Goal: Information Seeking & Learning: Compare options

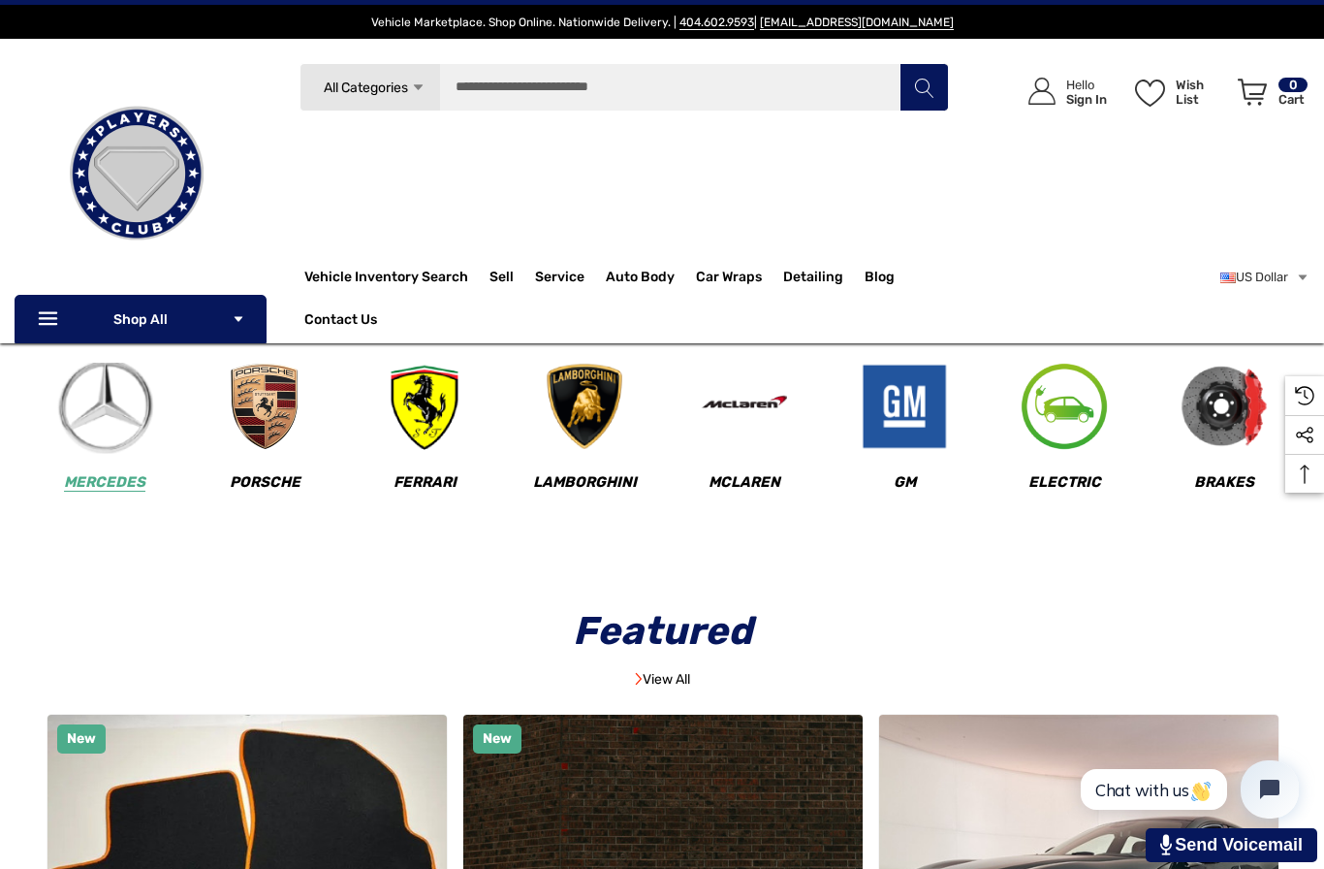
click at [106, 453] on img at bounding box center [105, 407] width 96 height 96
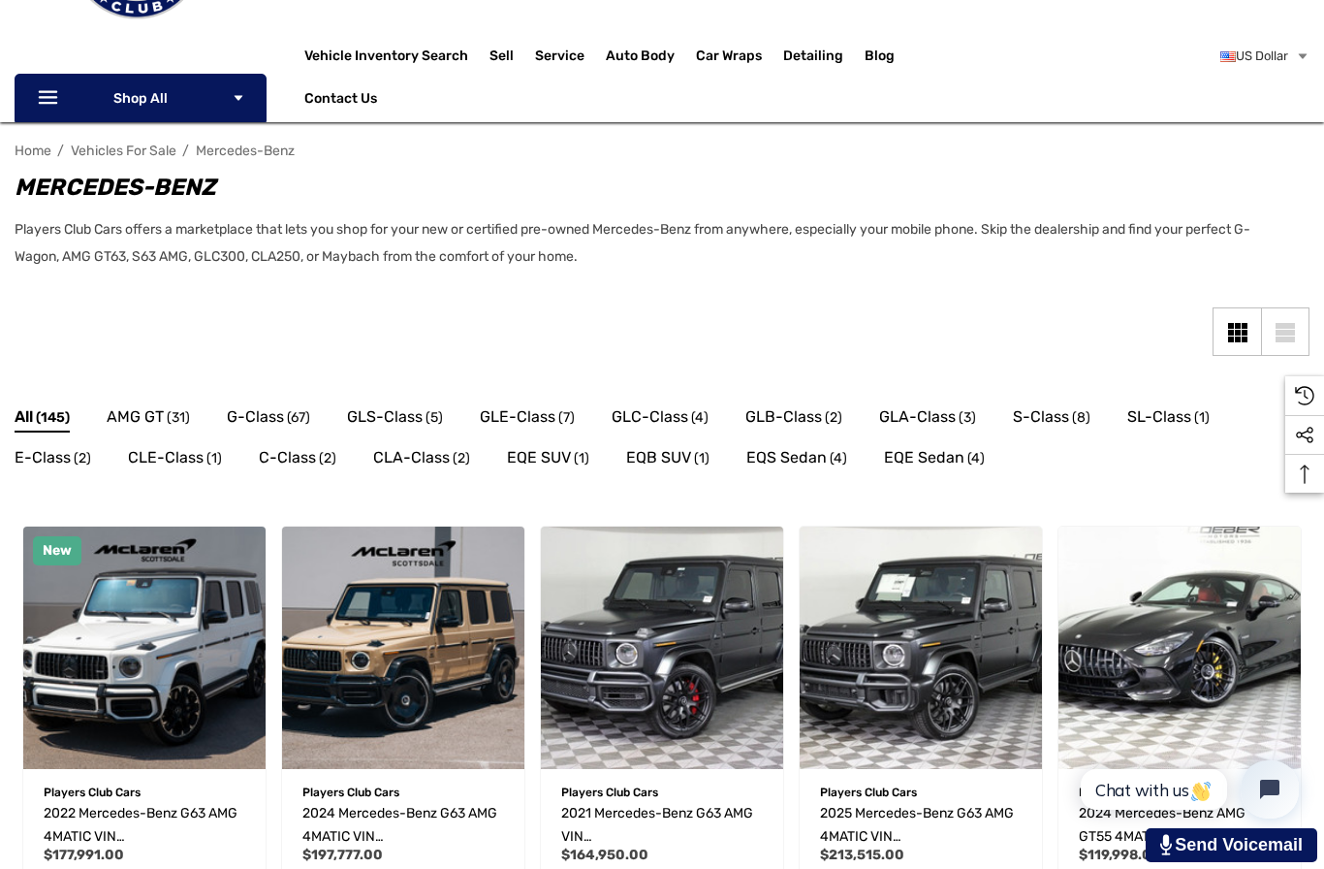
scroll to position [222, 0]
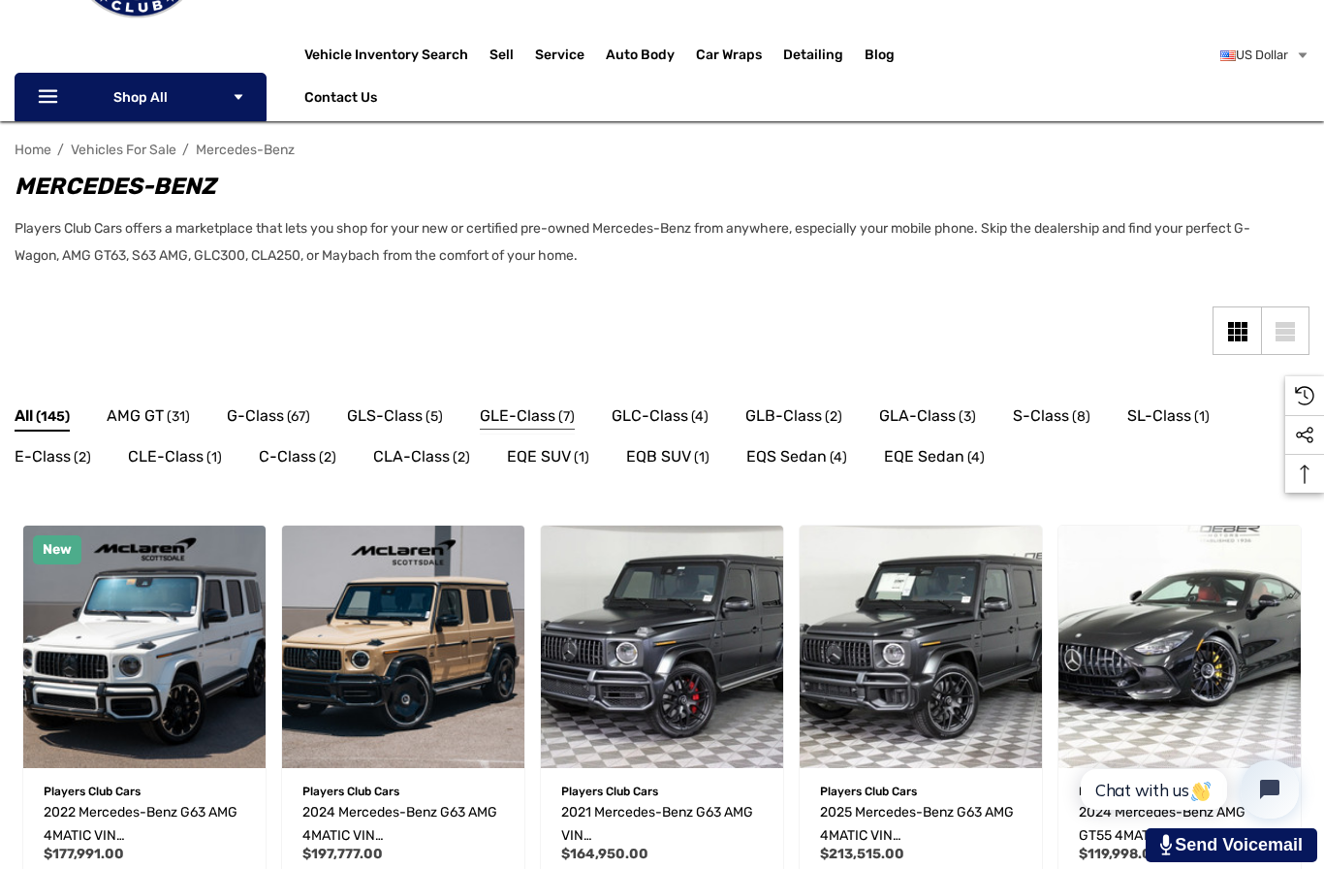
click at [544, 416] on span "GLE-Class" at bounding box center [518, 415] width 76 height 25
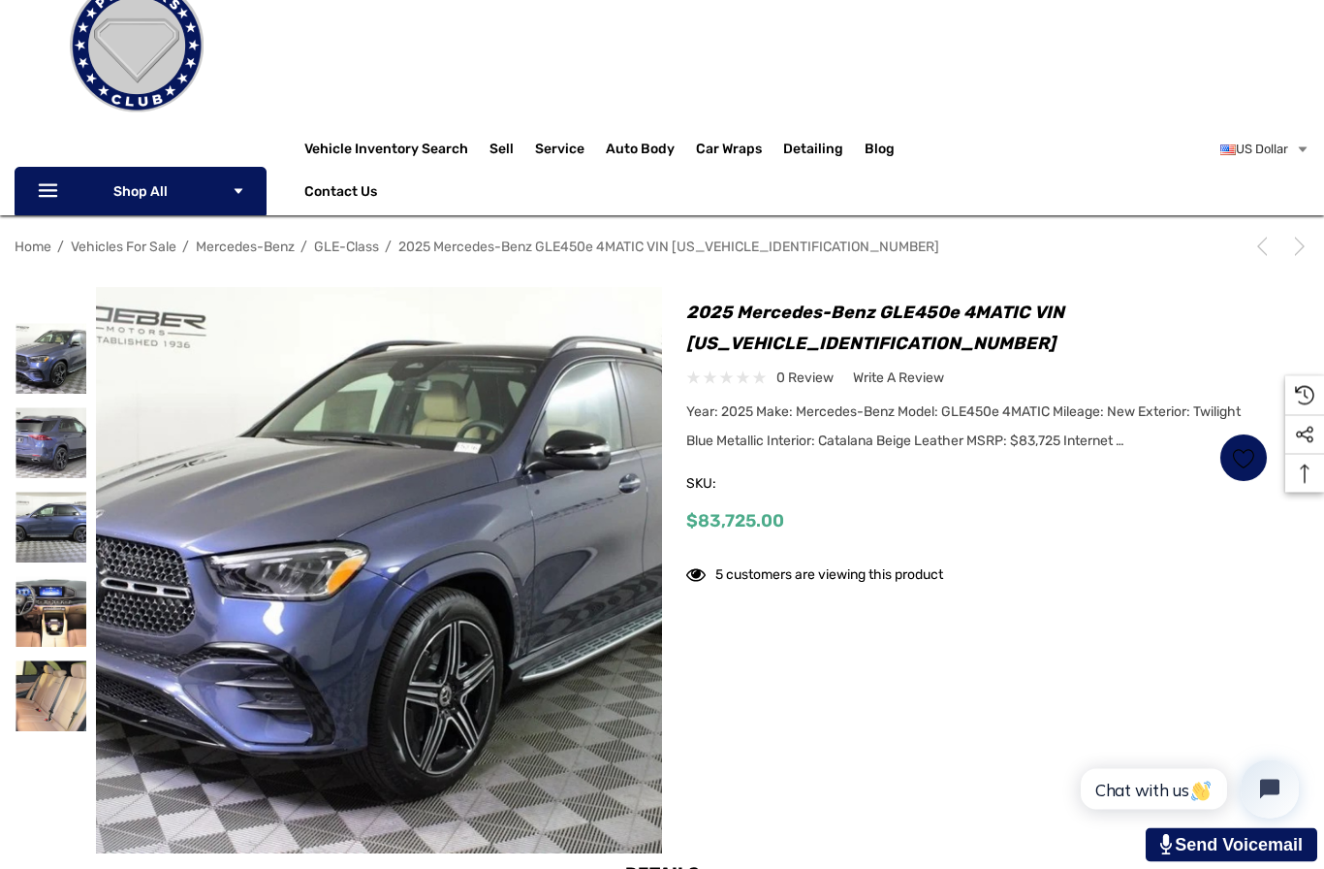
scroll to position [172, 0]
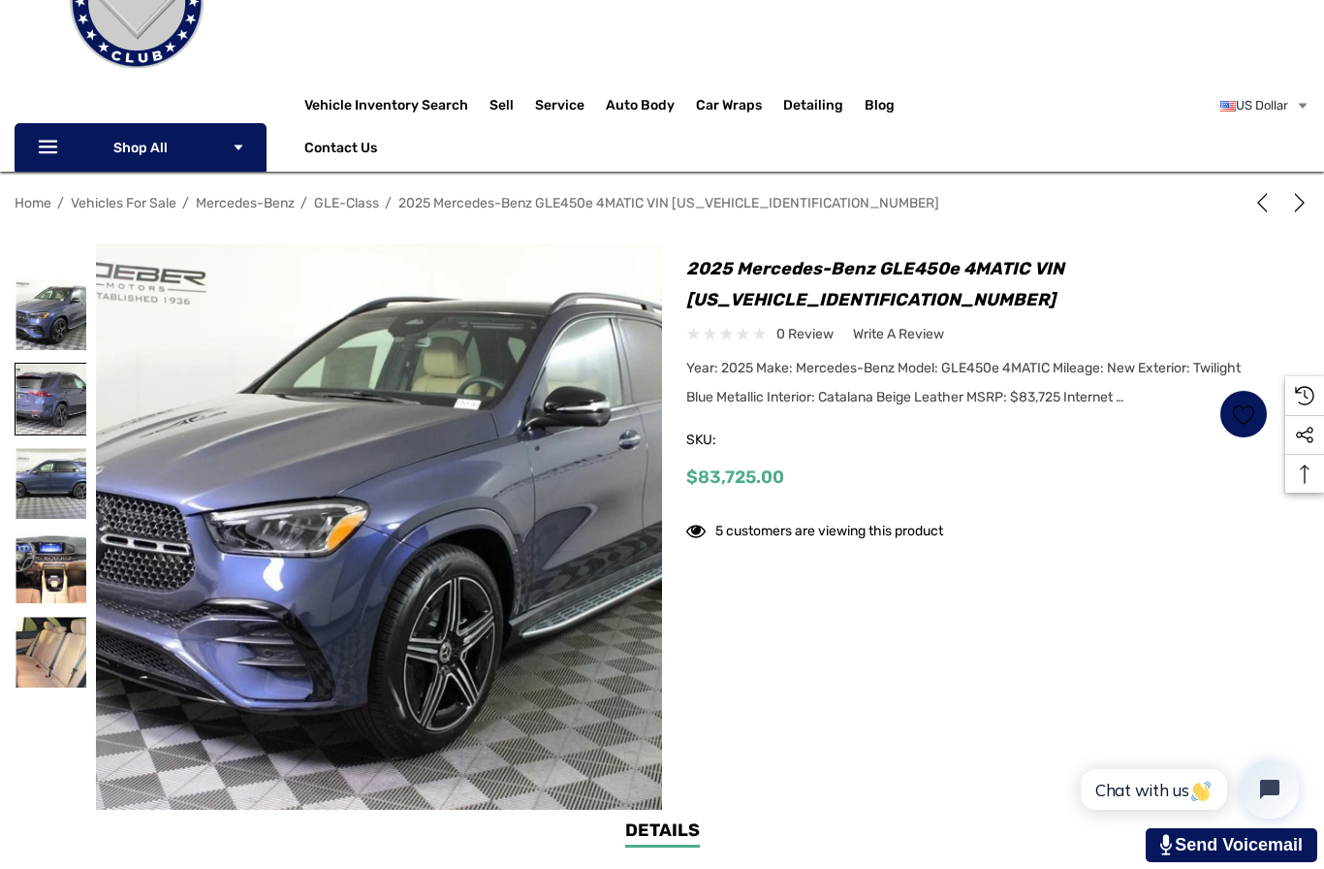
click at [39, 392] on img at bounding box center [51, 399] width 71 height 71
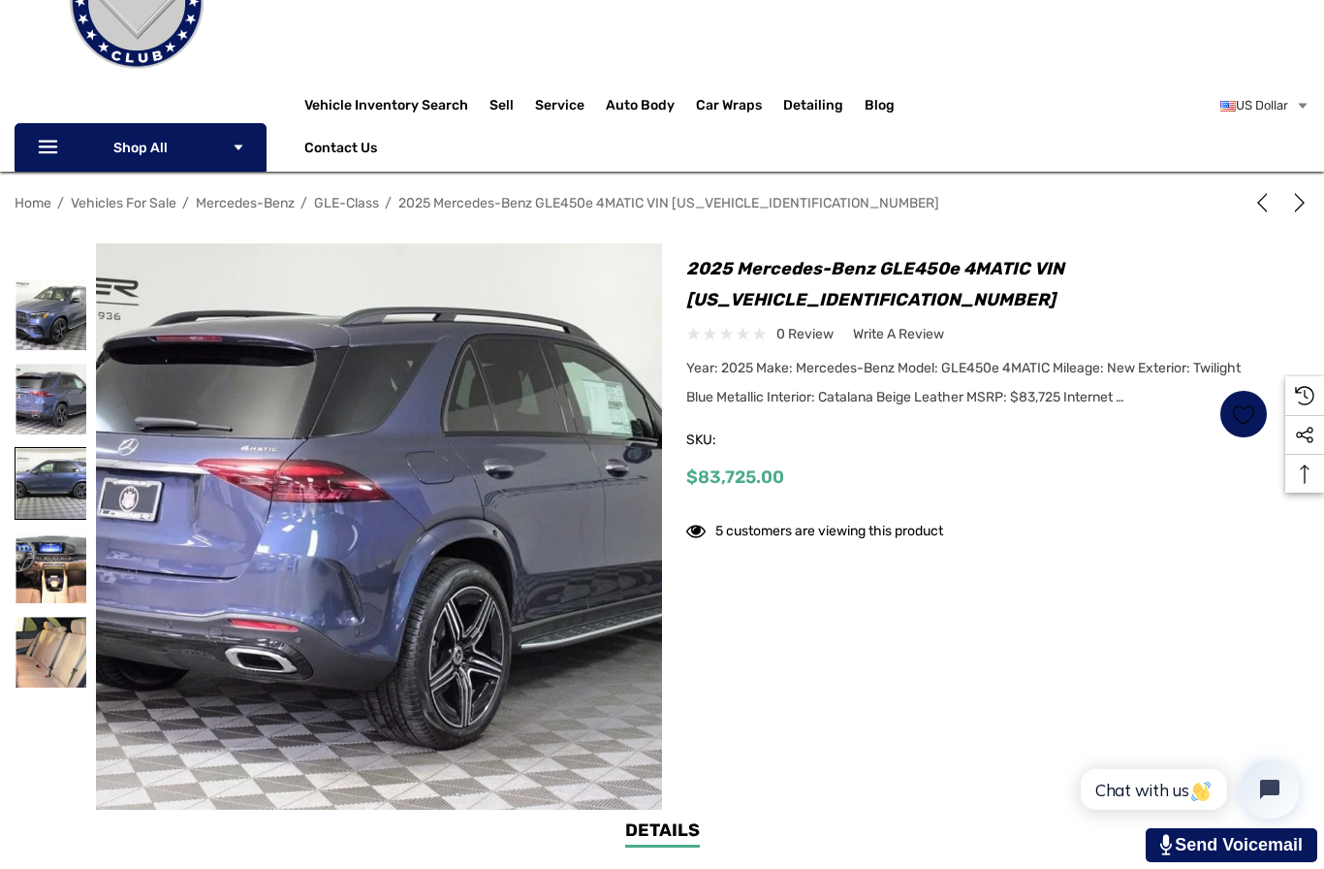
click at [45, 488] on img at bounding box center [51, 483] width 71 height 71
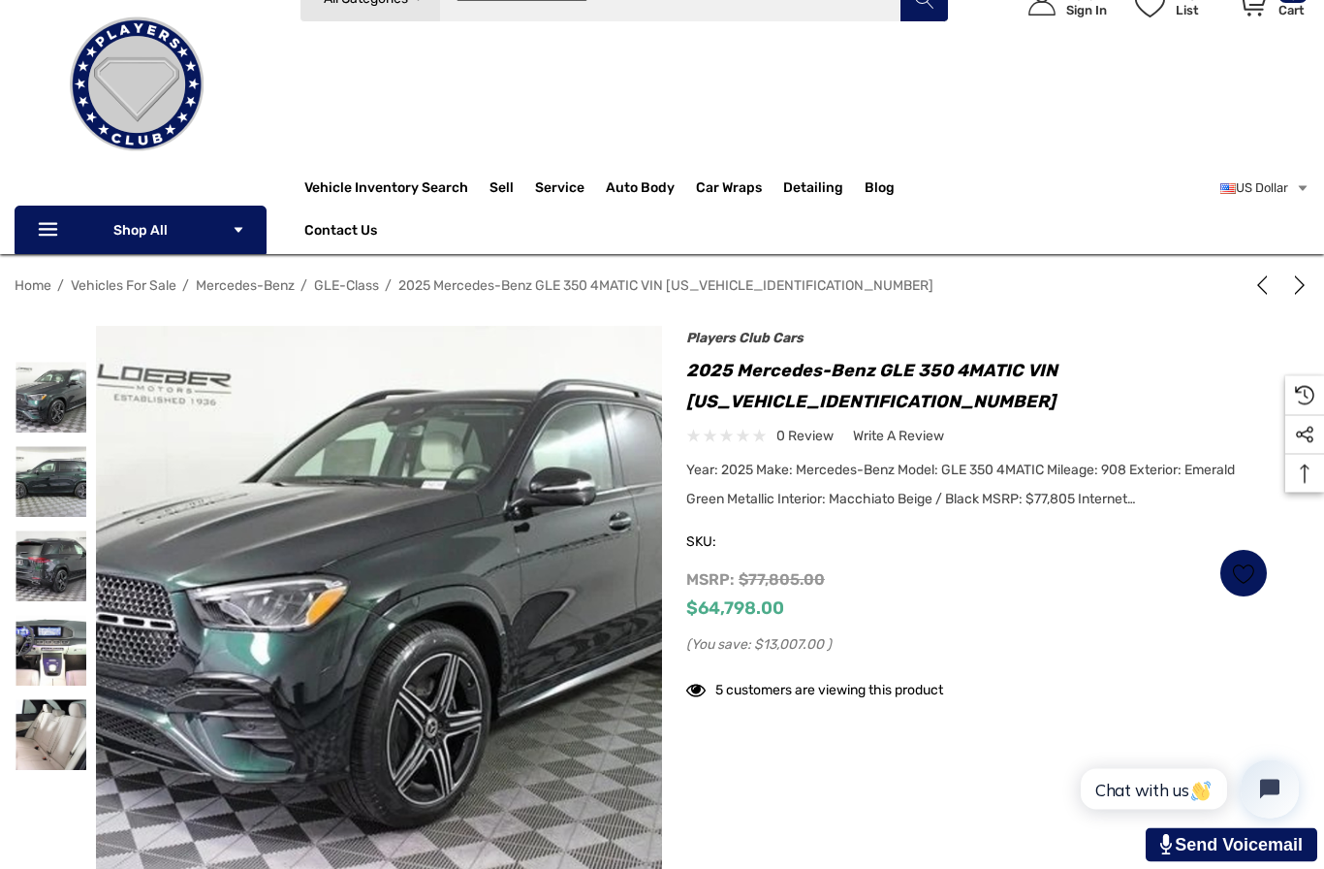
scroll to position [90, 0]
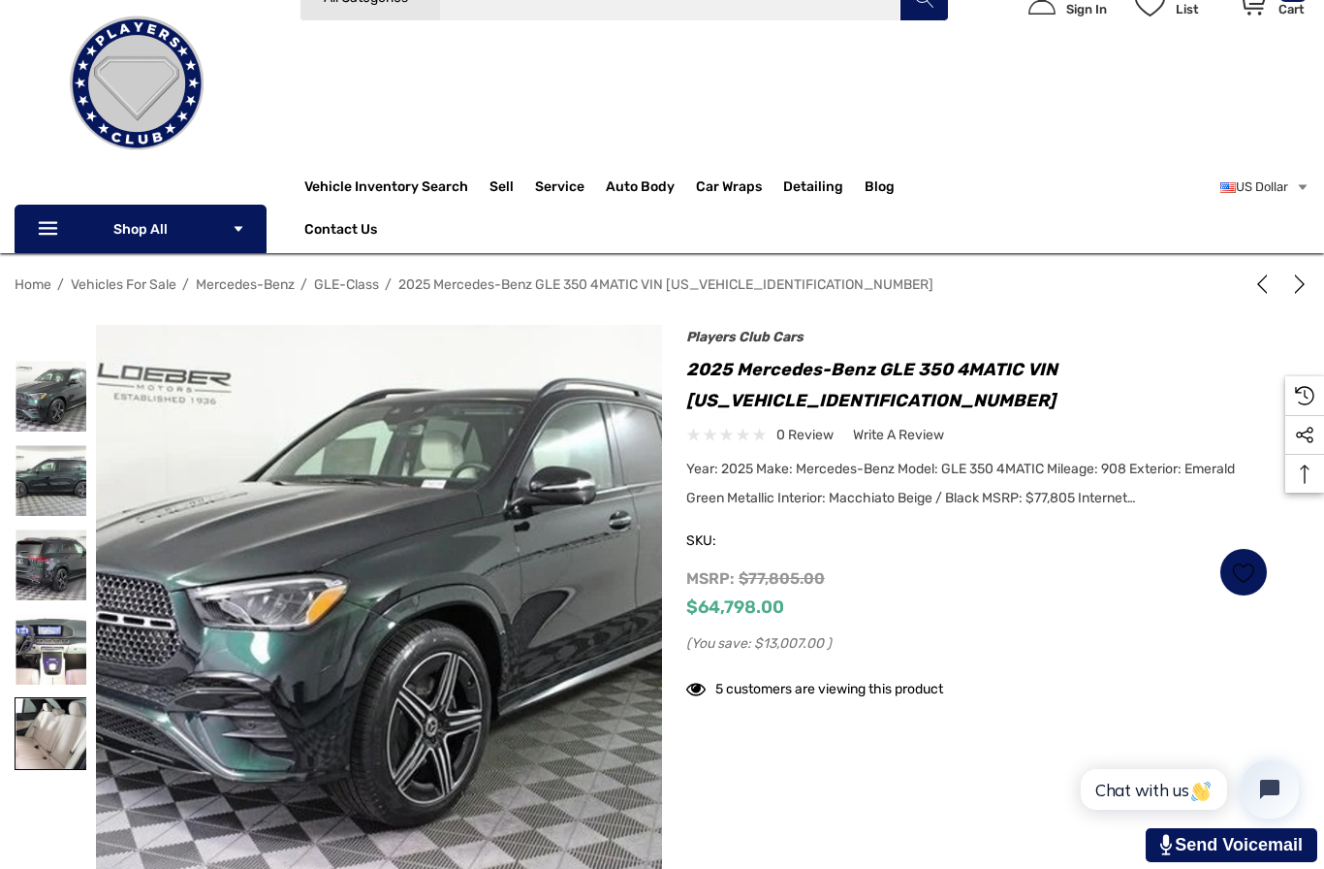
click at [32, 730] on img at bounding box center [51, 733] width 71 height 71
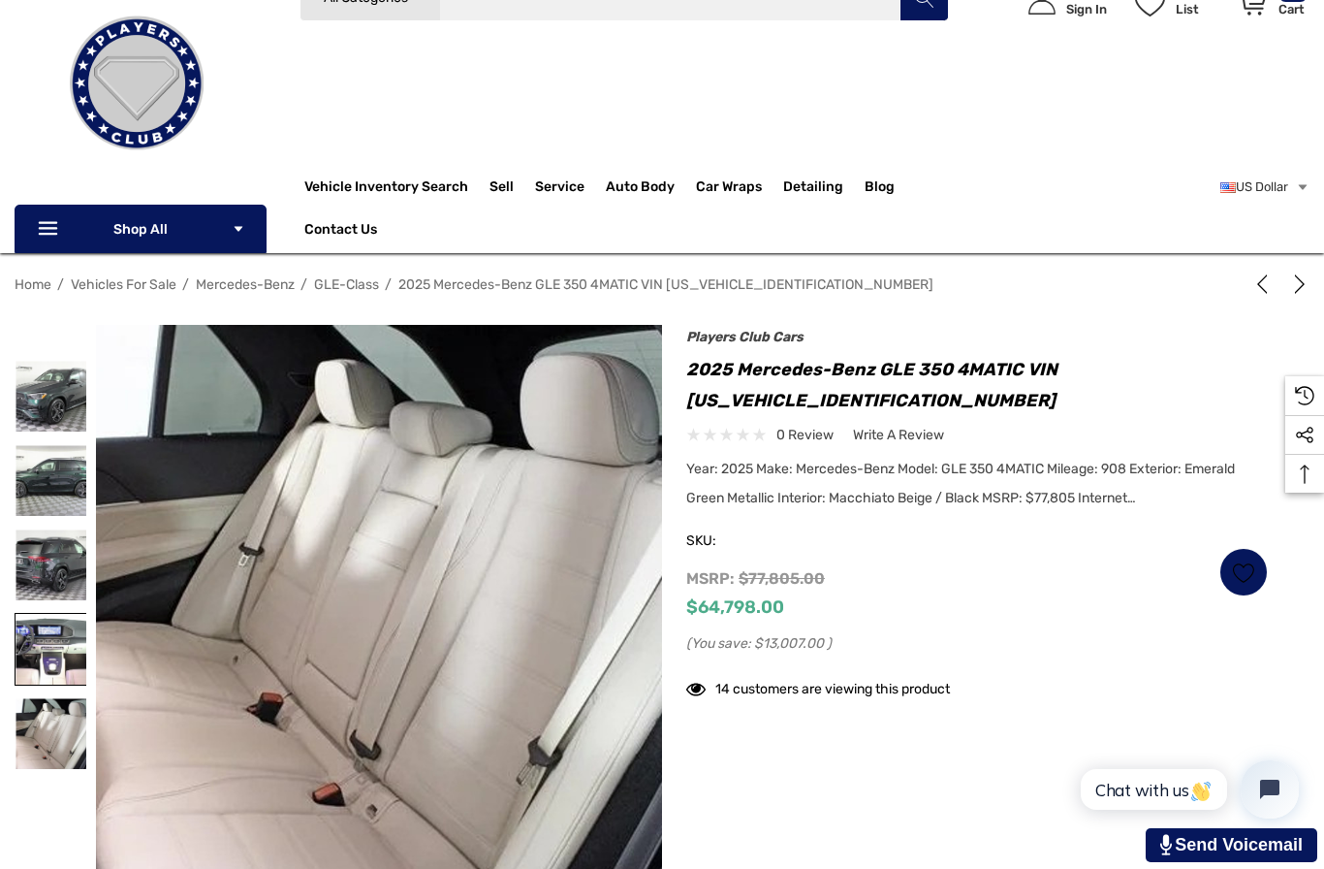
click at [48, 671] on img at bounding box center [51, 649] width 71 height 71
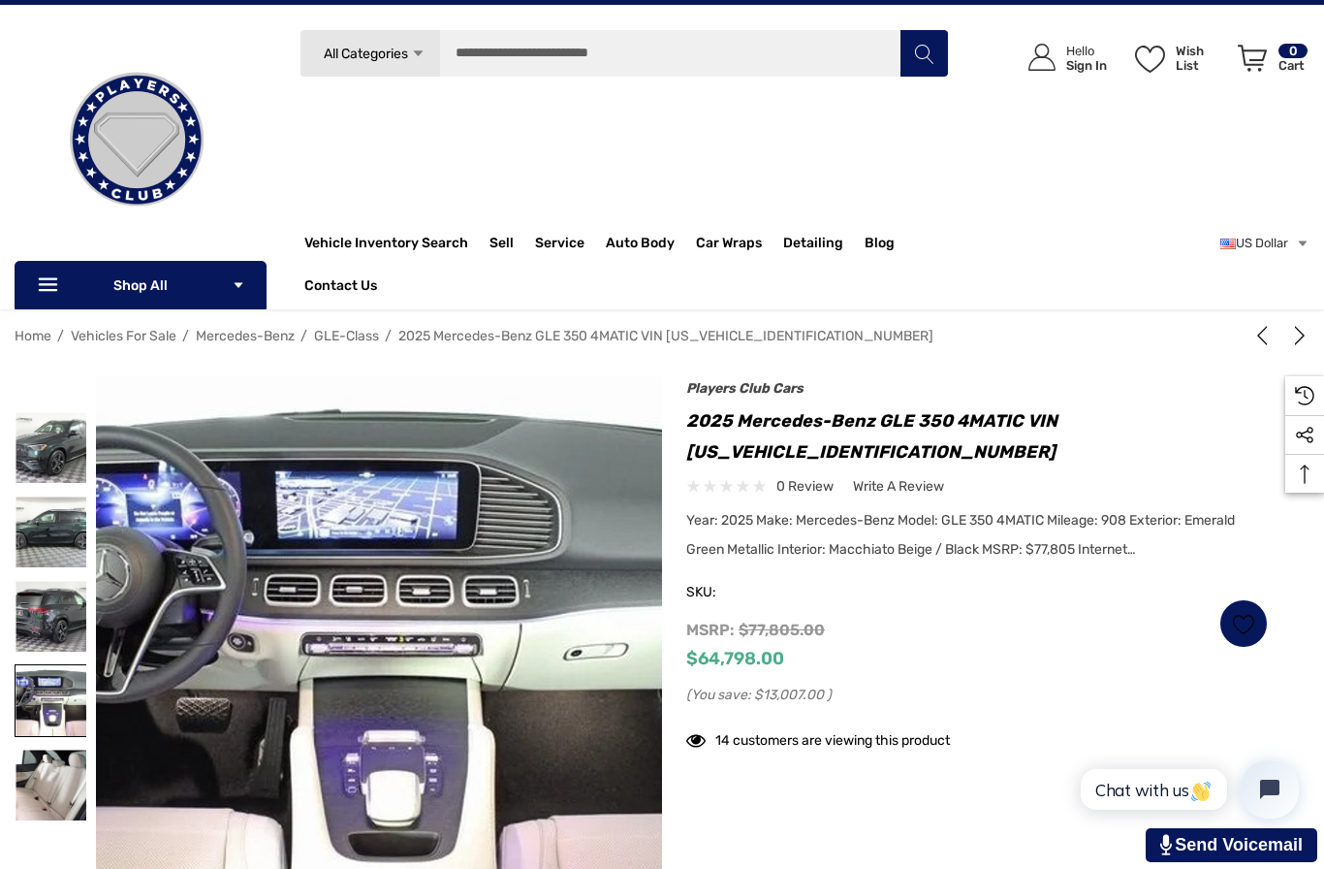
scroll to position [0, 0]
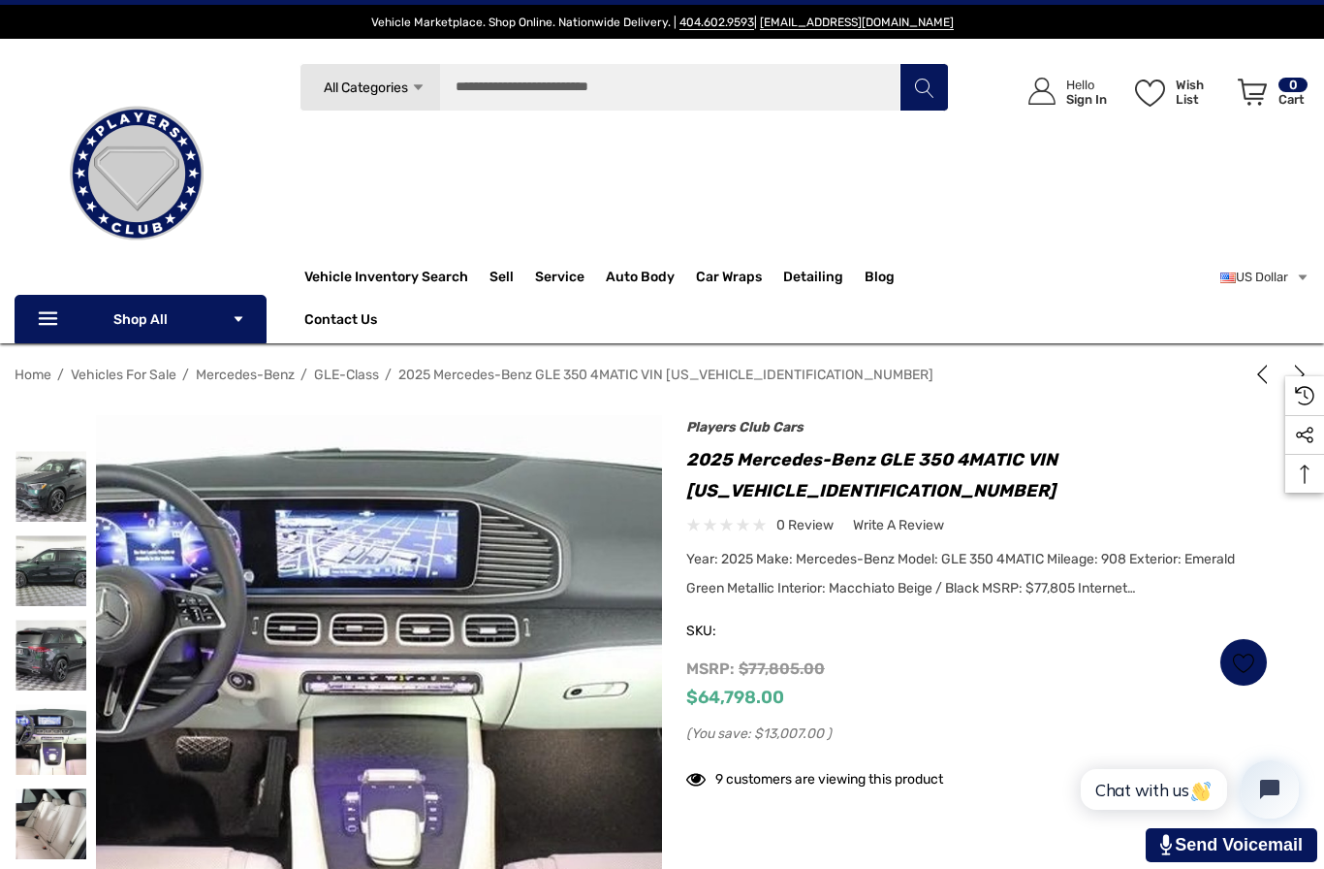
drag, startPoint x: 48, startPoint y: 671, endPoint x: -1, endPoint y: -1, distance: 673.7
click at [75, 537] on img at bounding box center [51, 570] width 71 height 71
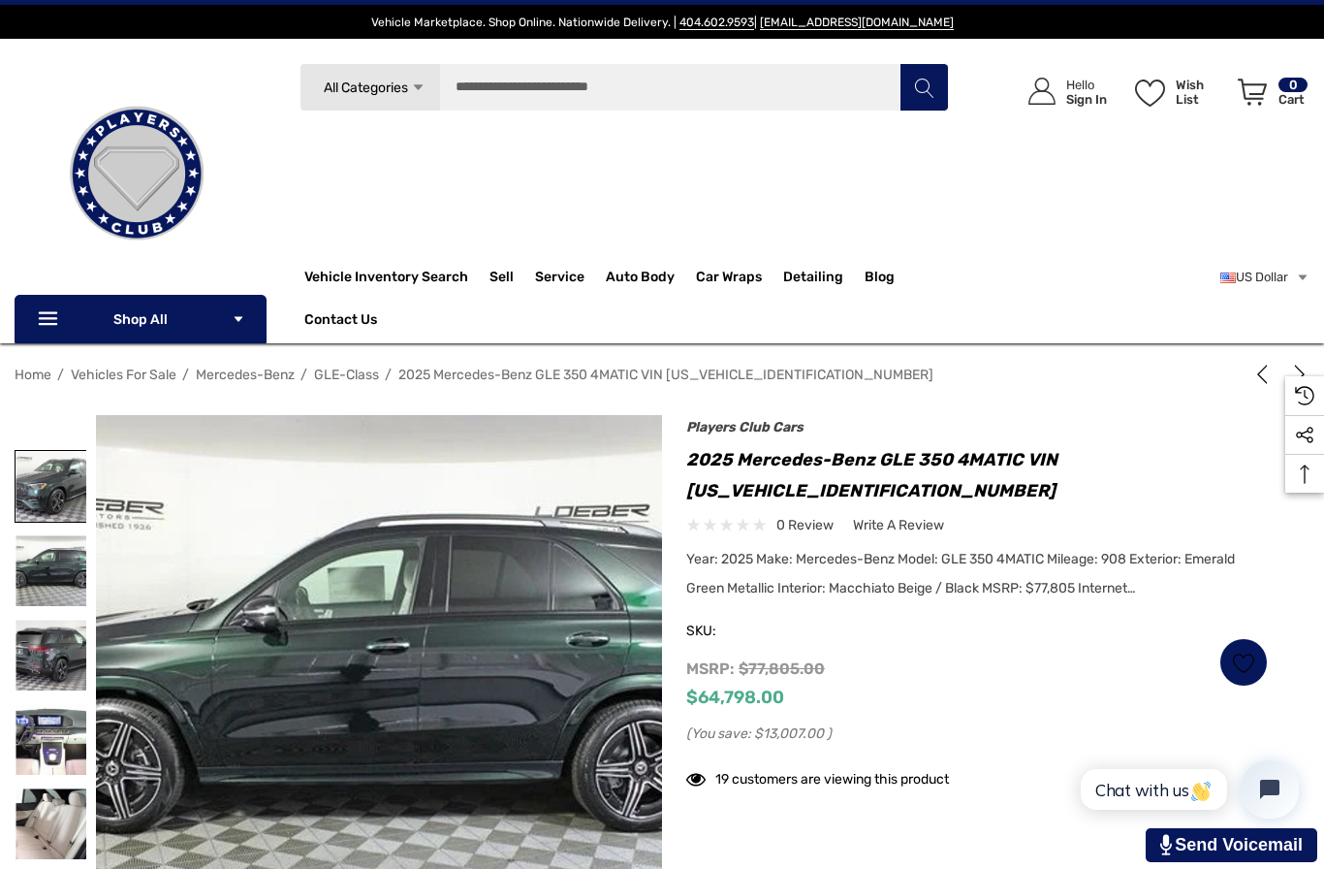
click at [39, 494] on img at bounding box center [51, 486] width 71 height 71
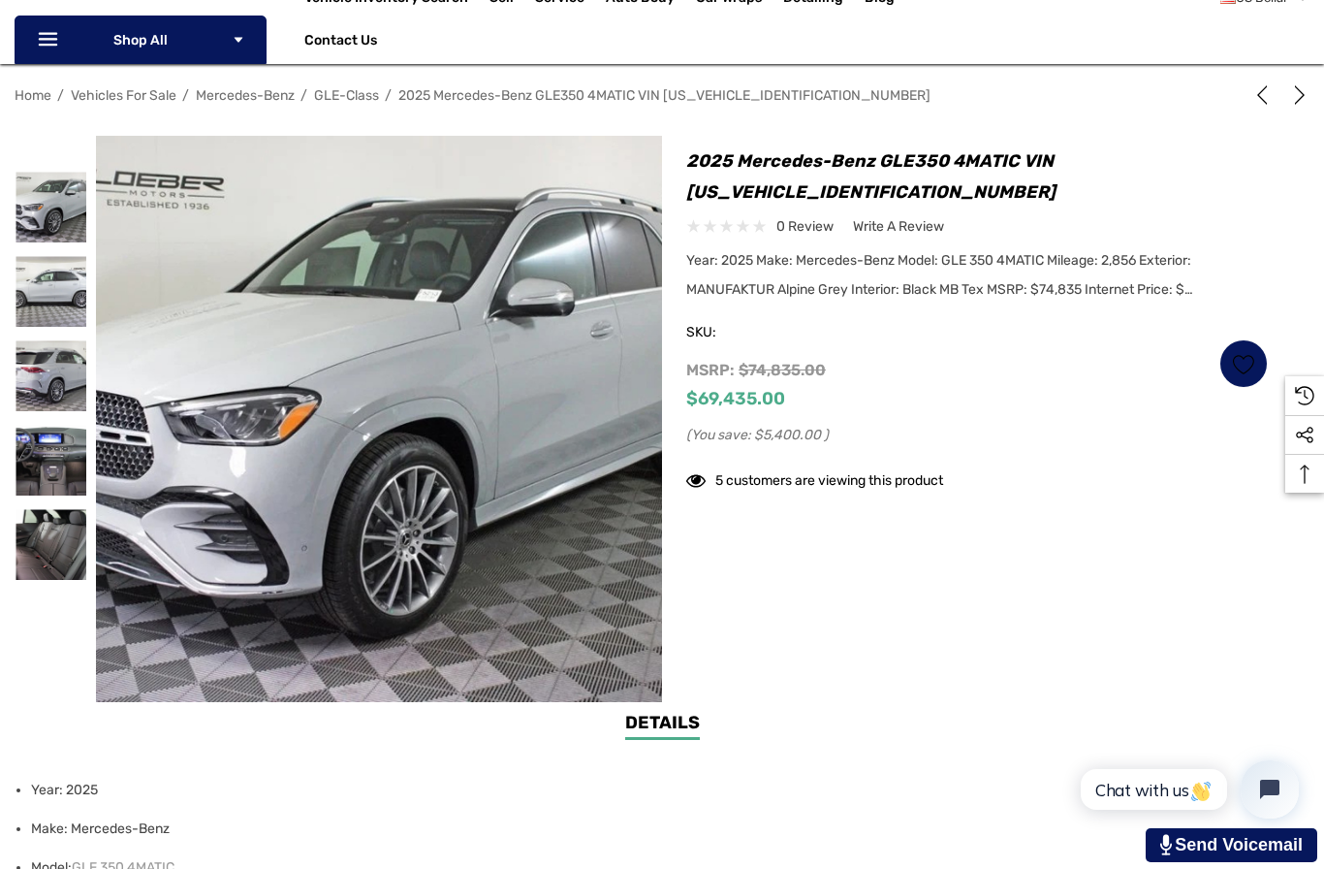
scroll to position [278, 0]
click at [43, 458] on img at bounding box center [51, 461] width 71 height 71
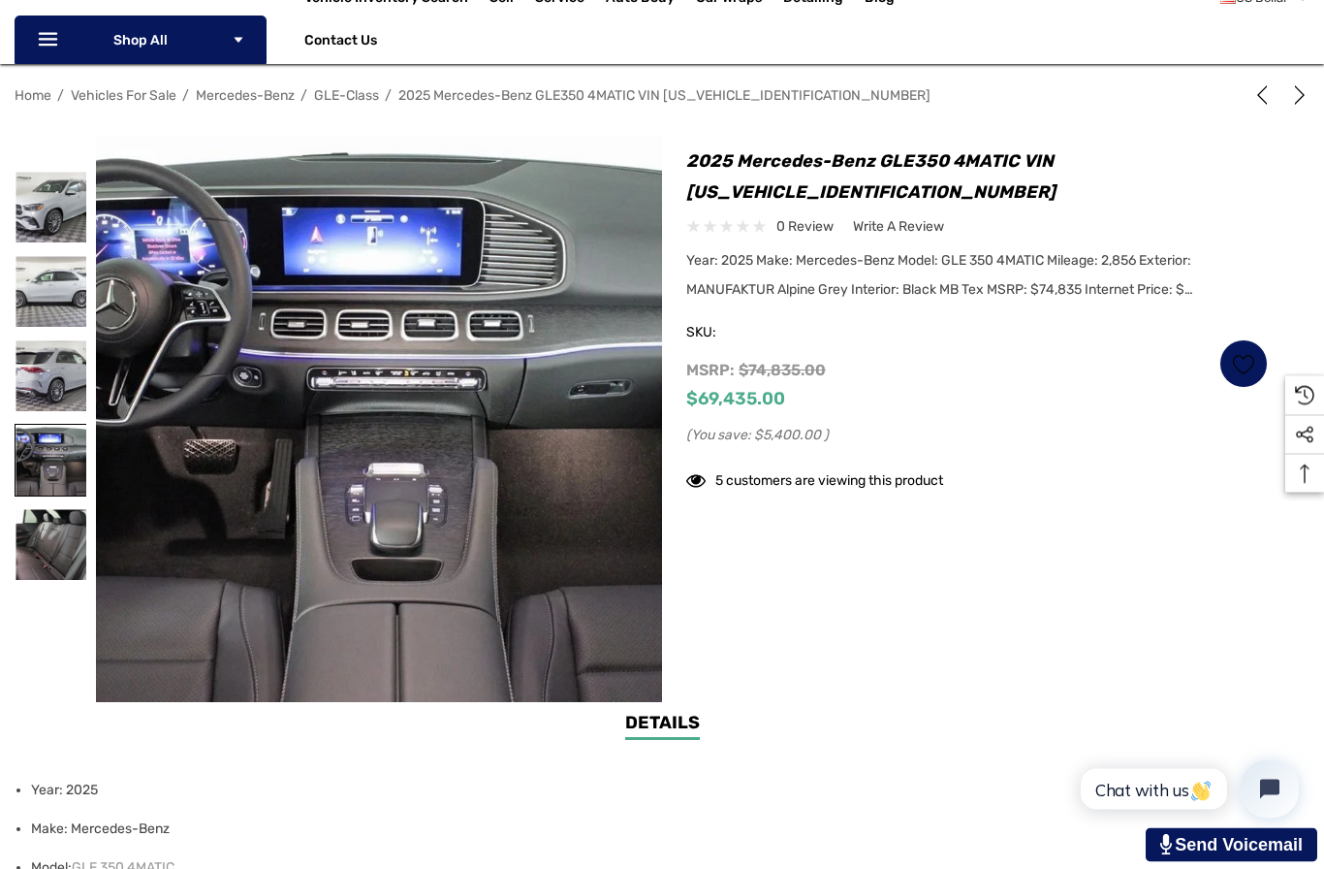
scroll to position [279, 0]
click at [55, 533] on img at bounding box center [51, 544] width 71 height 71
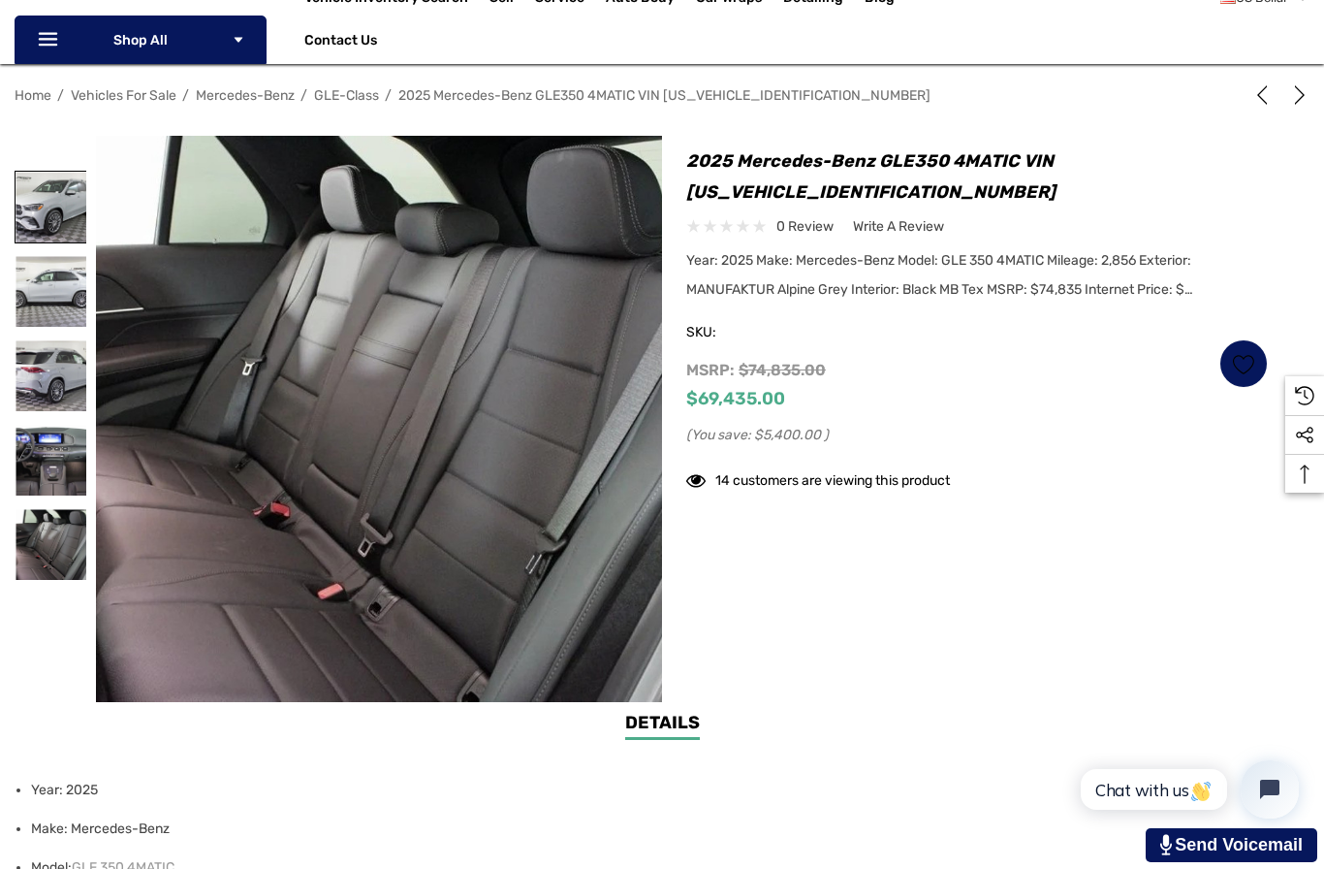
click at [21, 216] on img at bounding box center [51, 207] width 71 height 71
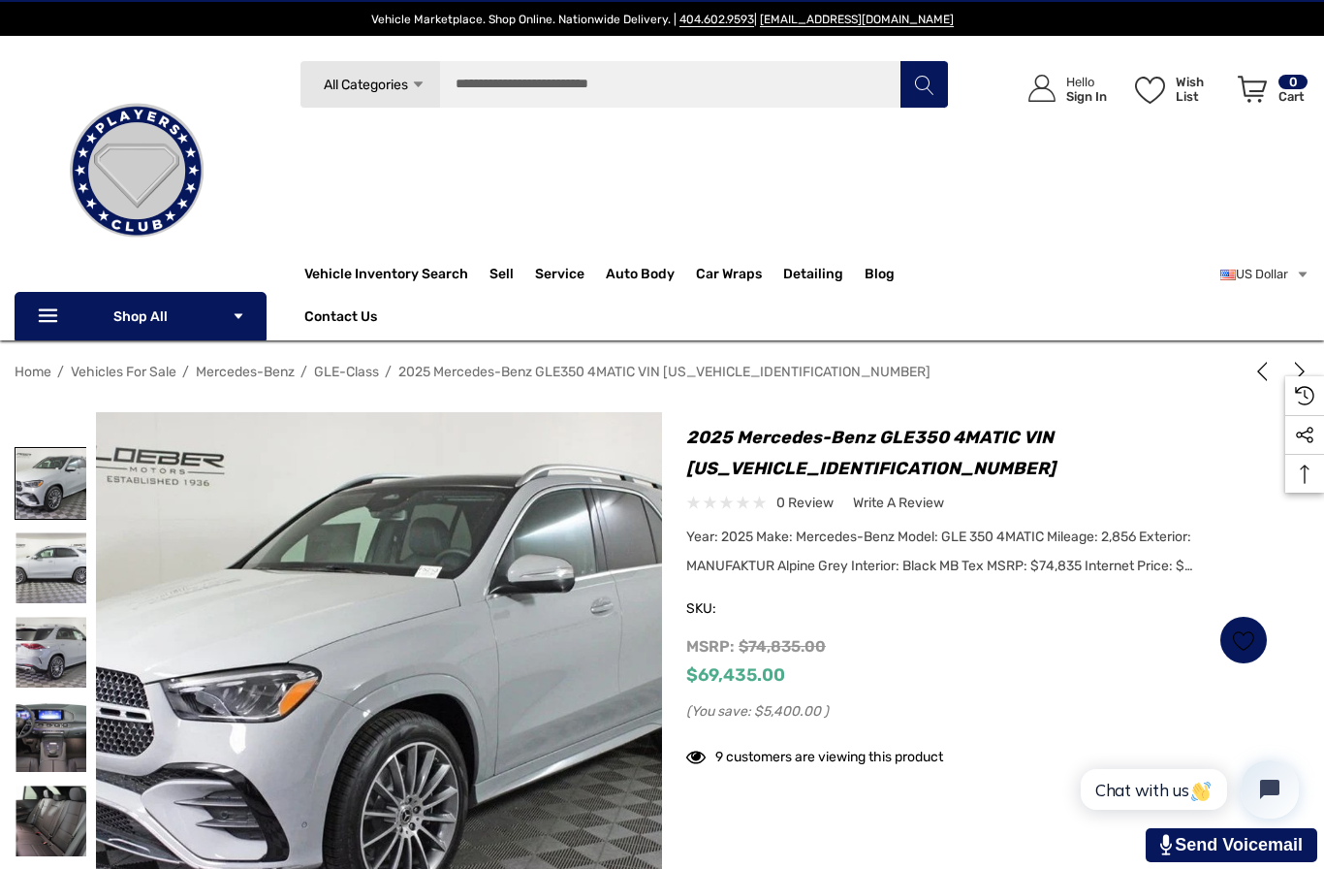
scroll to position [0, 0]
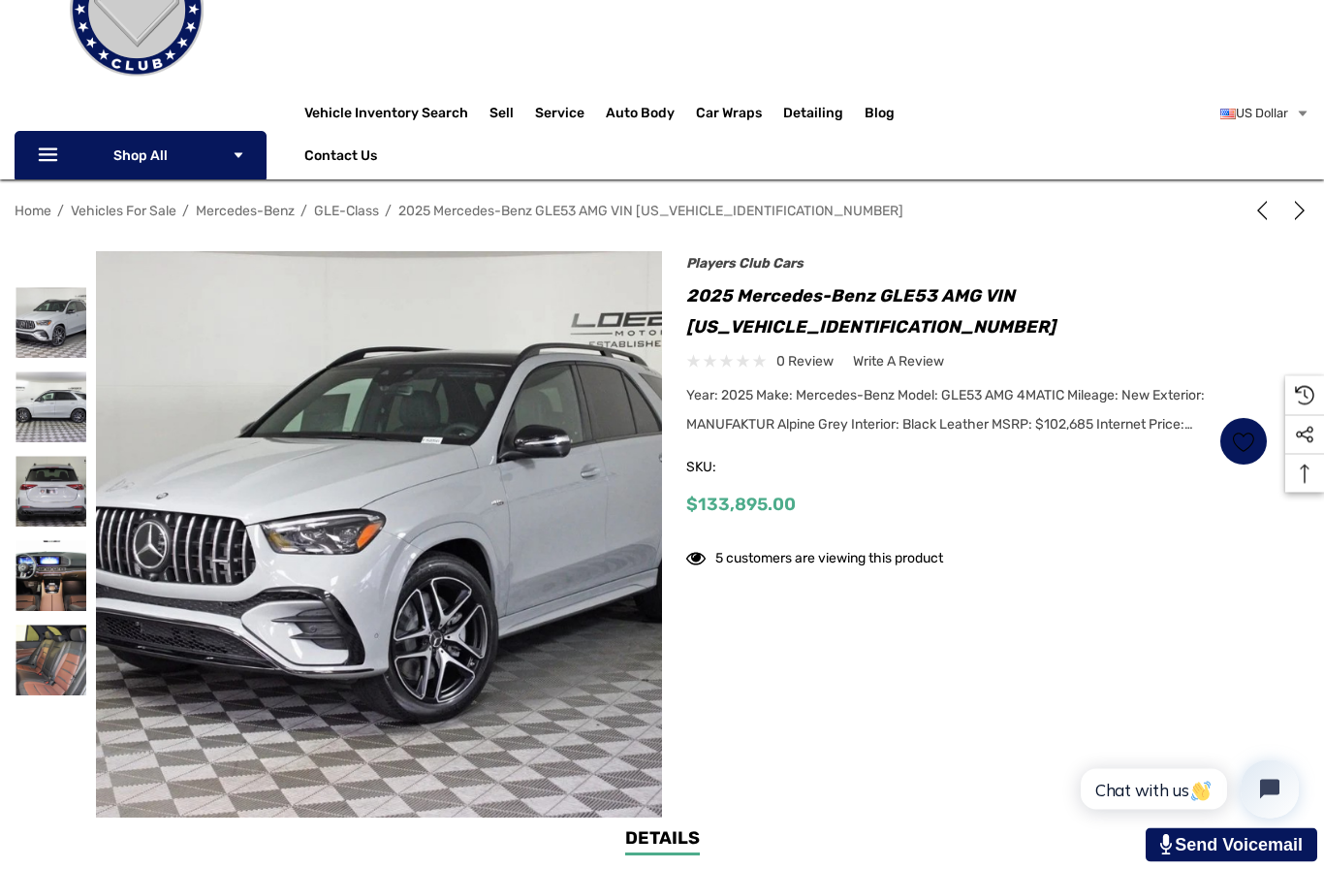
scroll to position [166, 0]
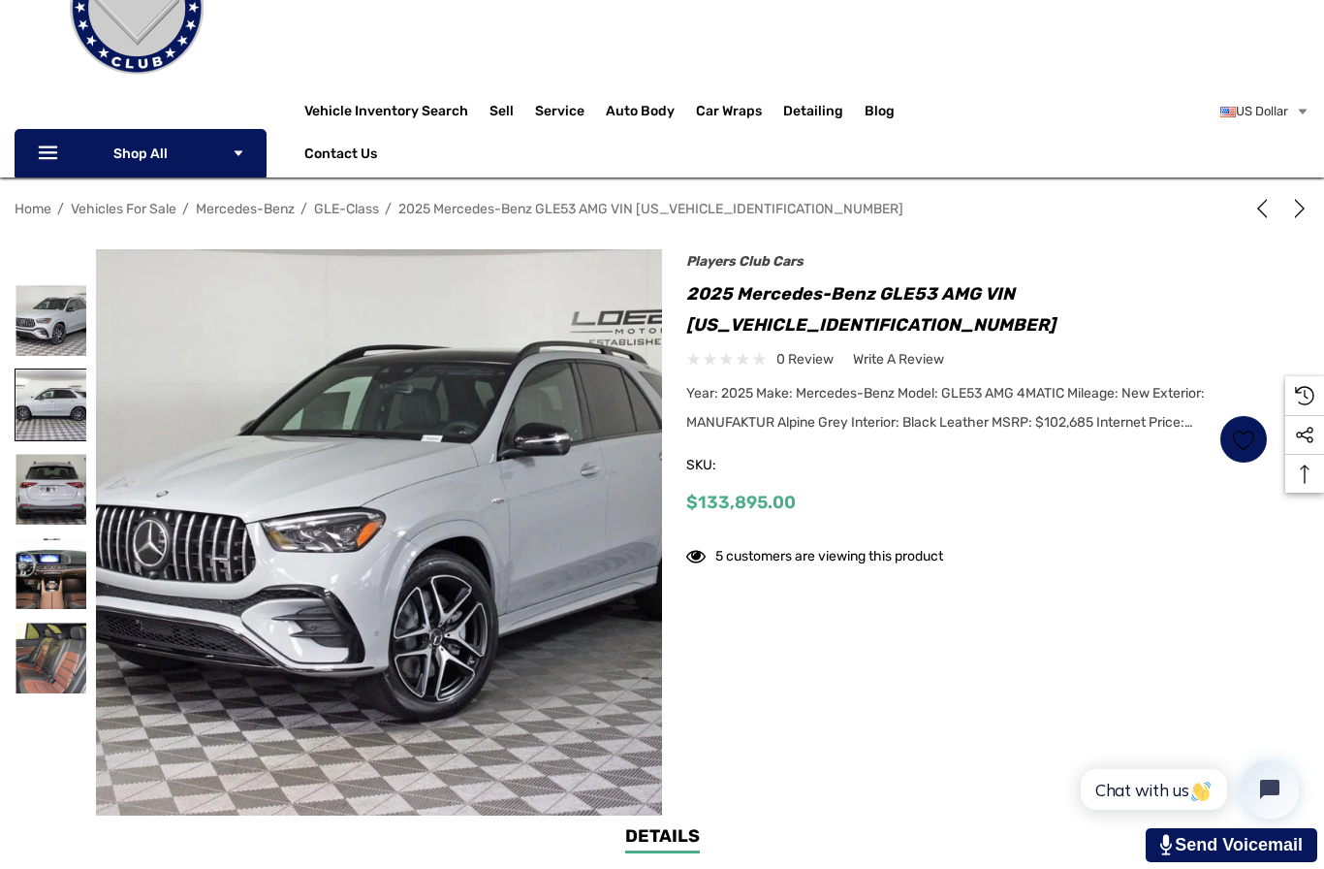
click at [42, 419] on img at bounding box center [51, 404] width 71 height 71
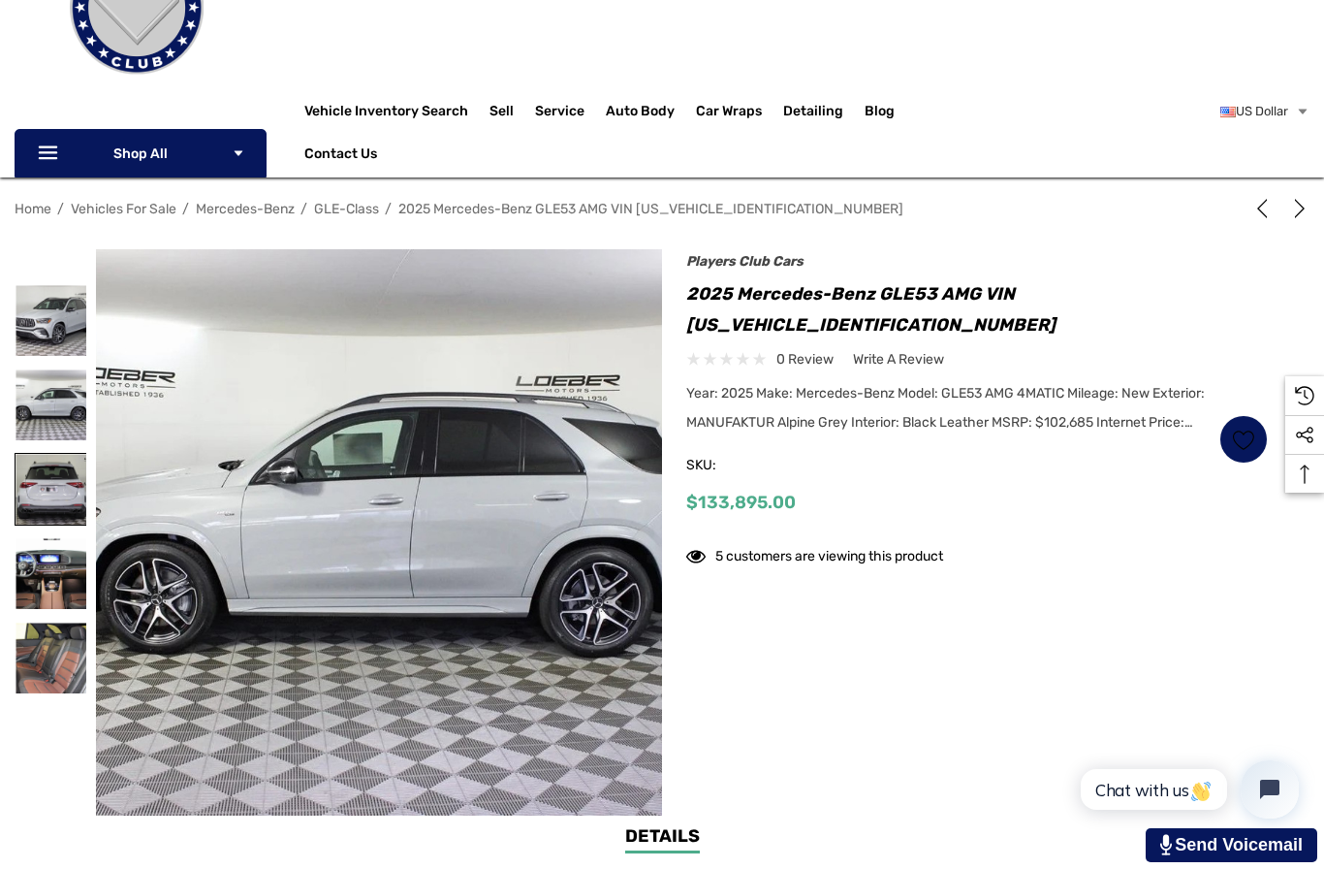
click at [51, 494] on img at bounding box center [51, 489] width 71 height 71
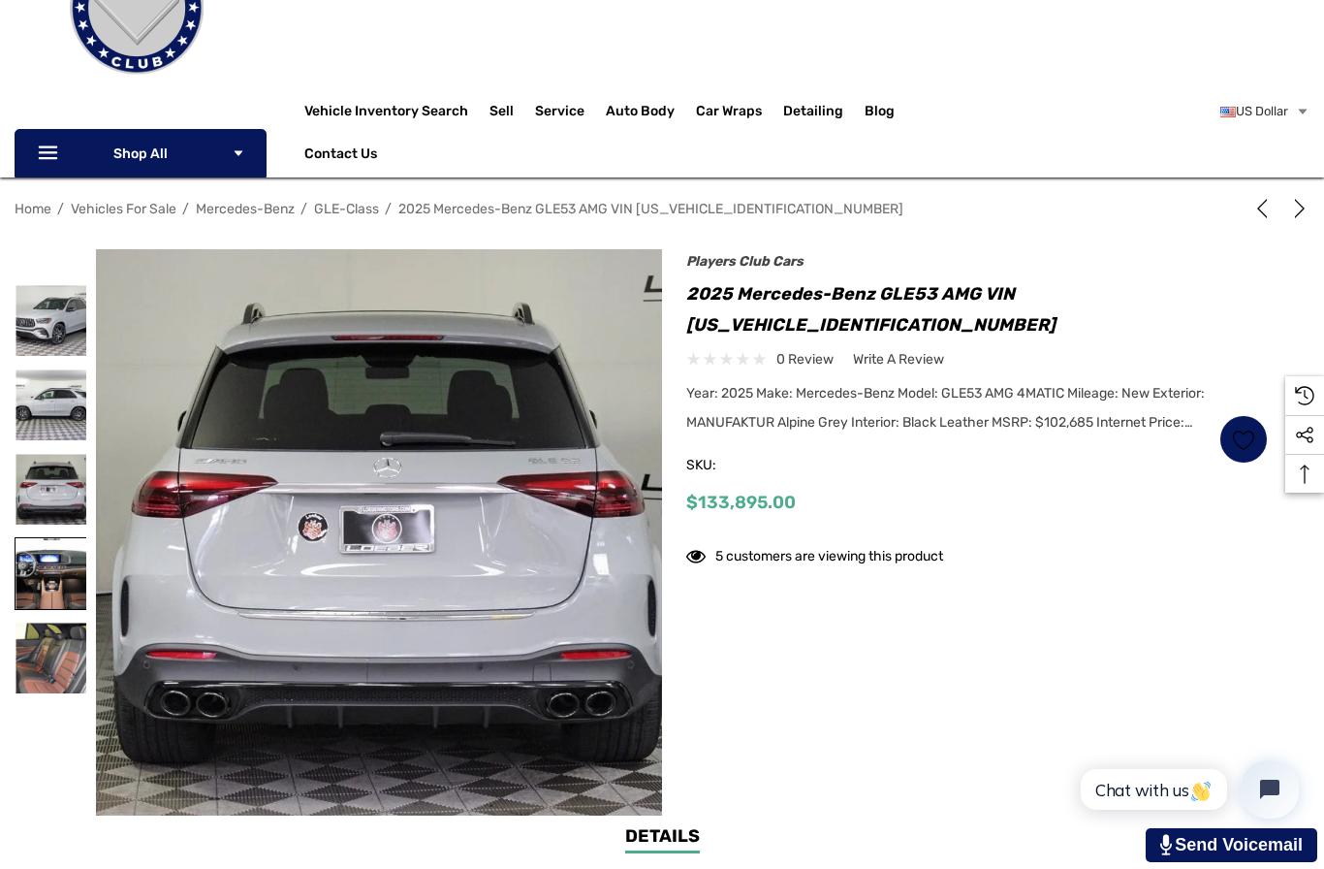
click at [56, 561] on img at bounding box center [51, 573] width 71 height 71
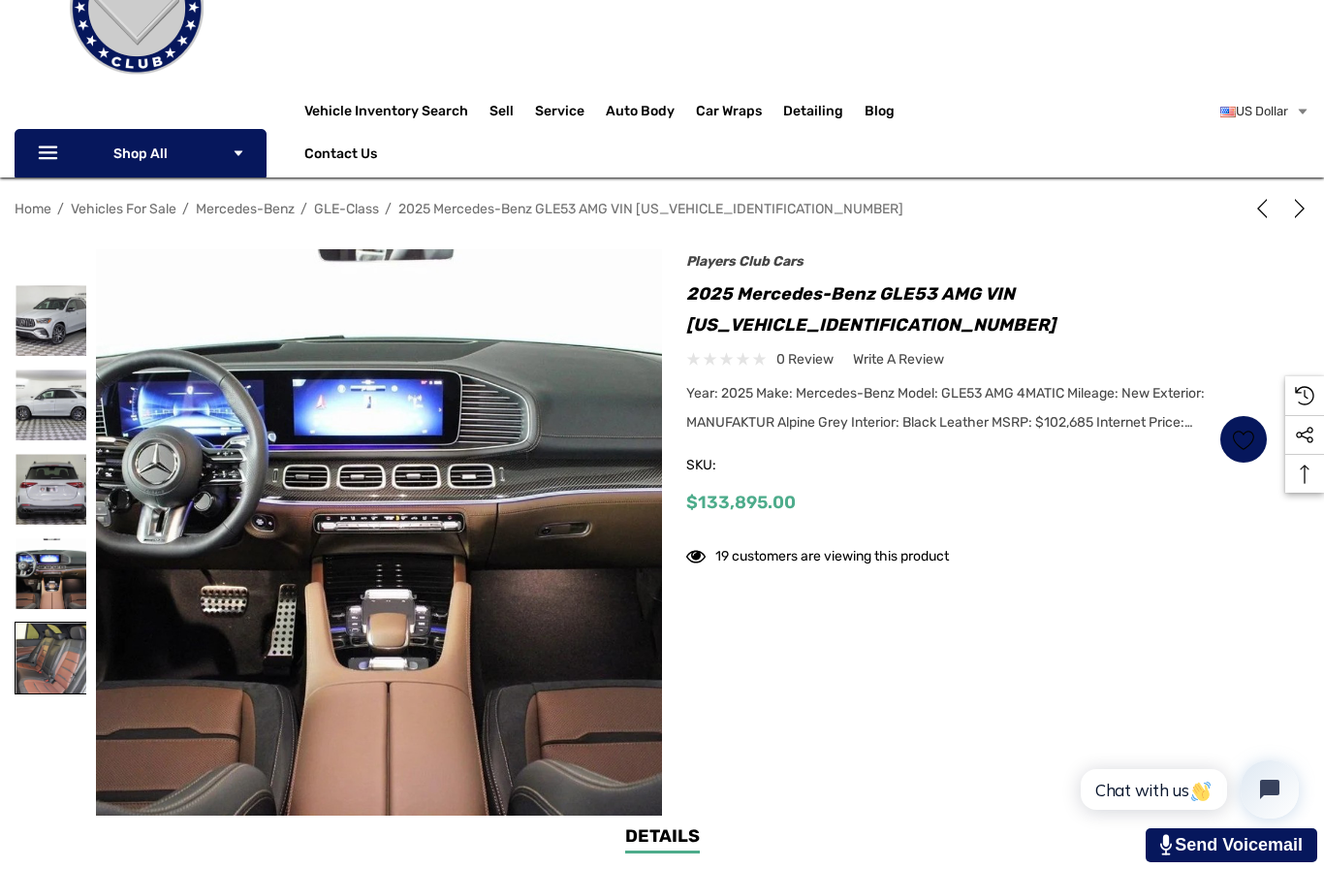
click at [53, 638] on img at bounding box center [51, 657] width 71 height 71
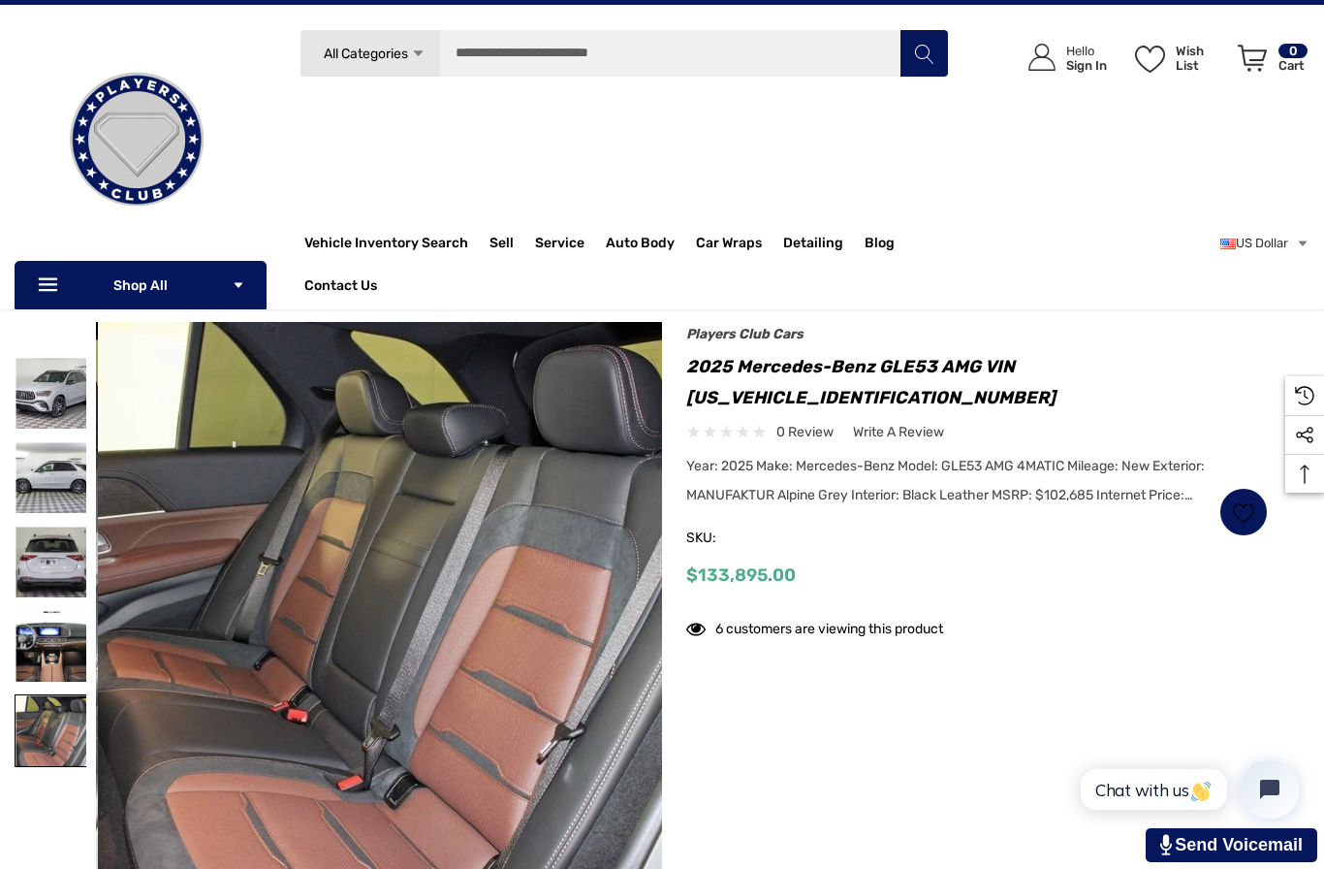
scroll to position [42, 0]
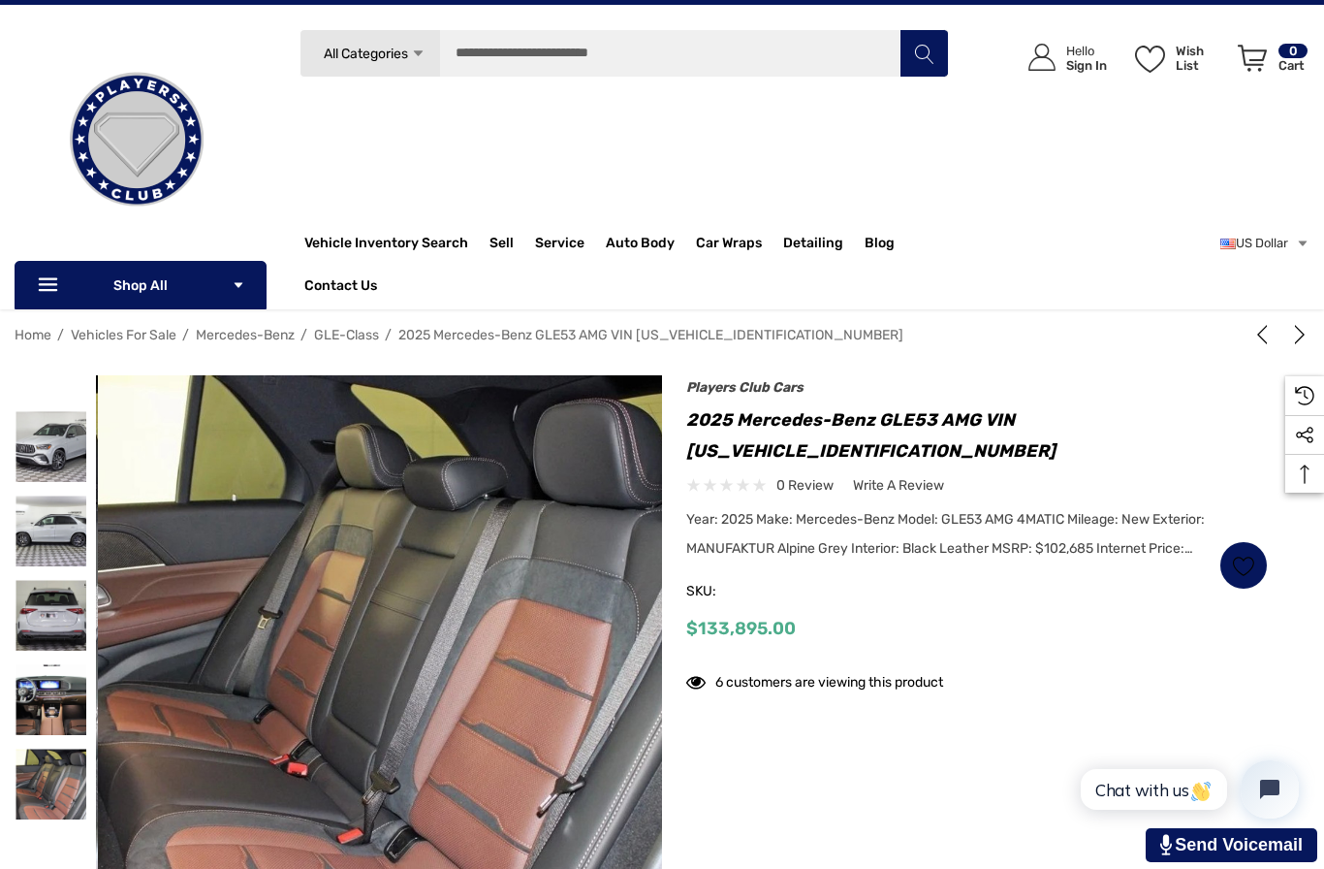
click at [1067, 407] on h1 "2025 Mercedes-Benz GLE53 AMG VIN [US_VEHICLE_IDENTIFICATION_NUMBER]" at bounding box center [977, 435] width 582 height 62
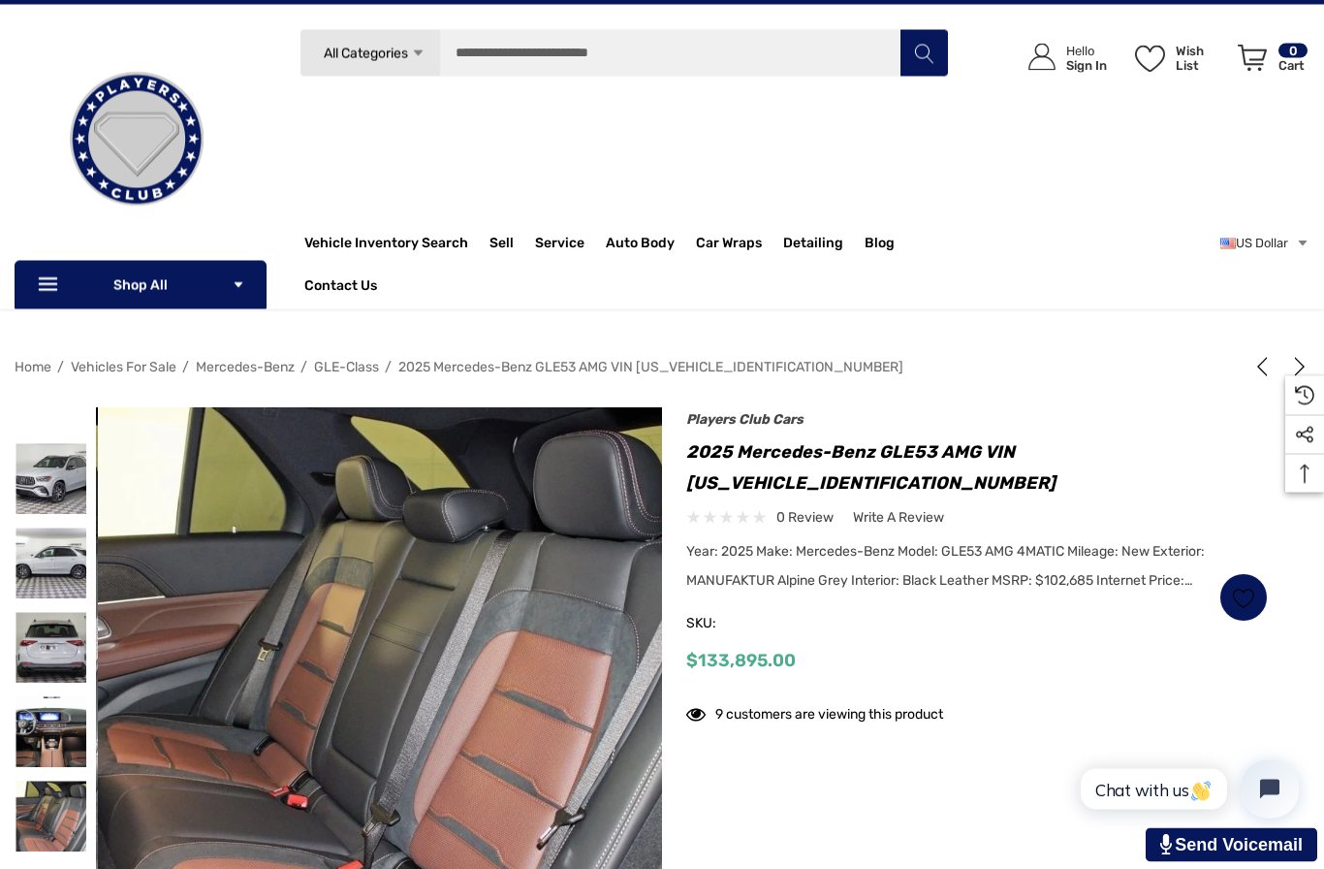
scroll to position [0, 0]
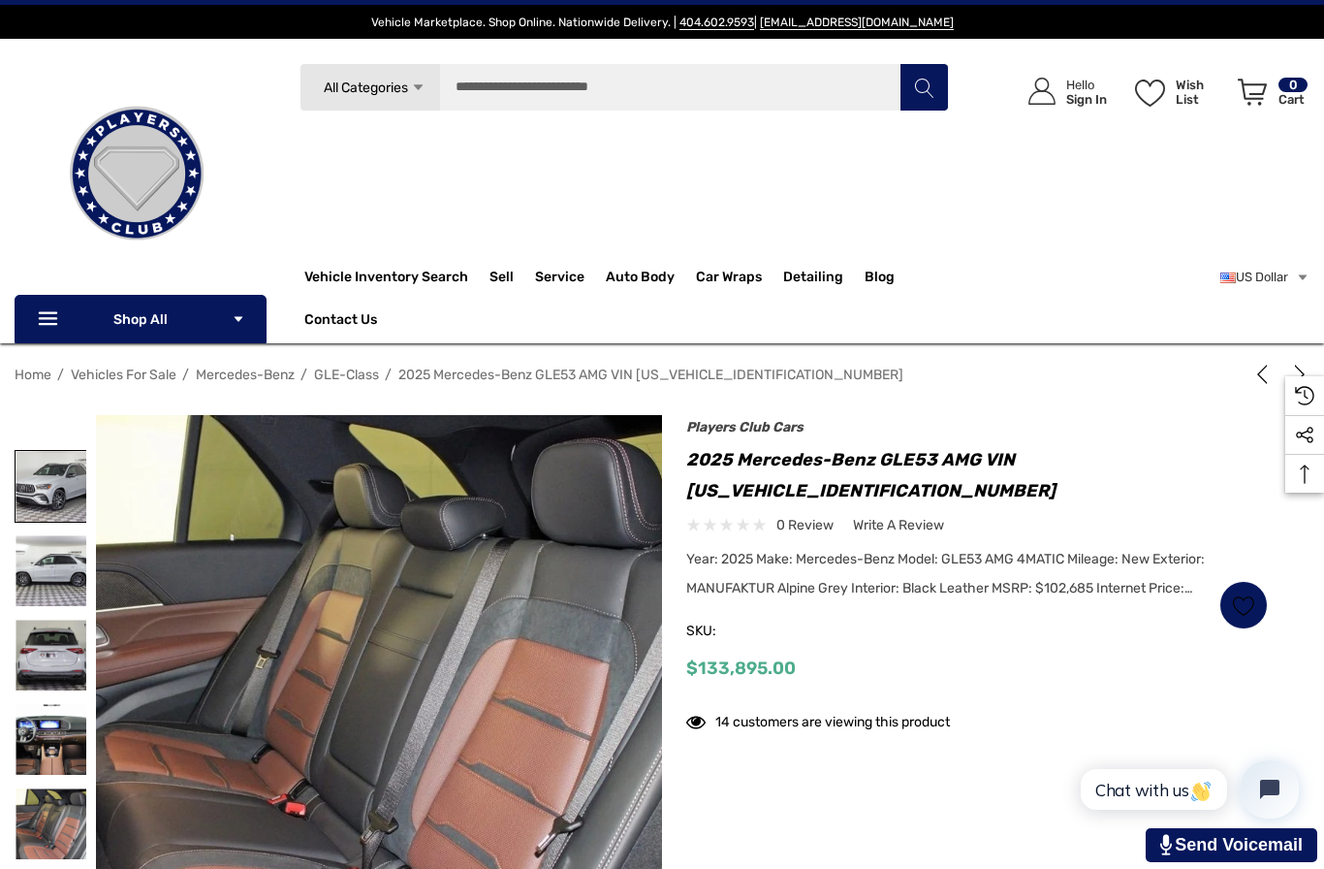
click at [75, 496] on img at bounding box center [51, 486] width 71 height 71
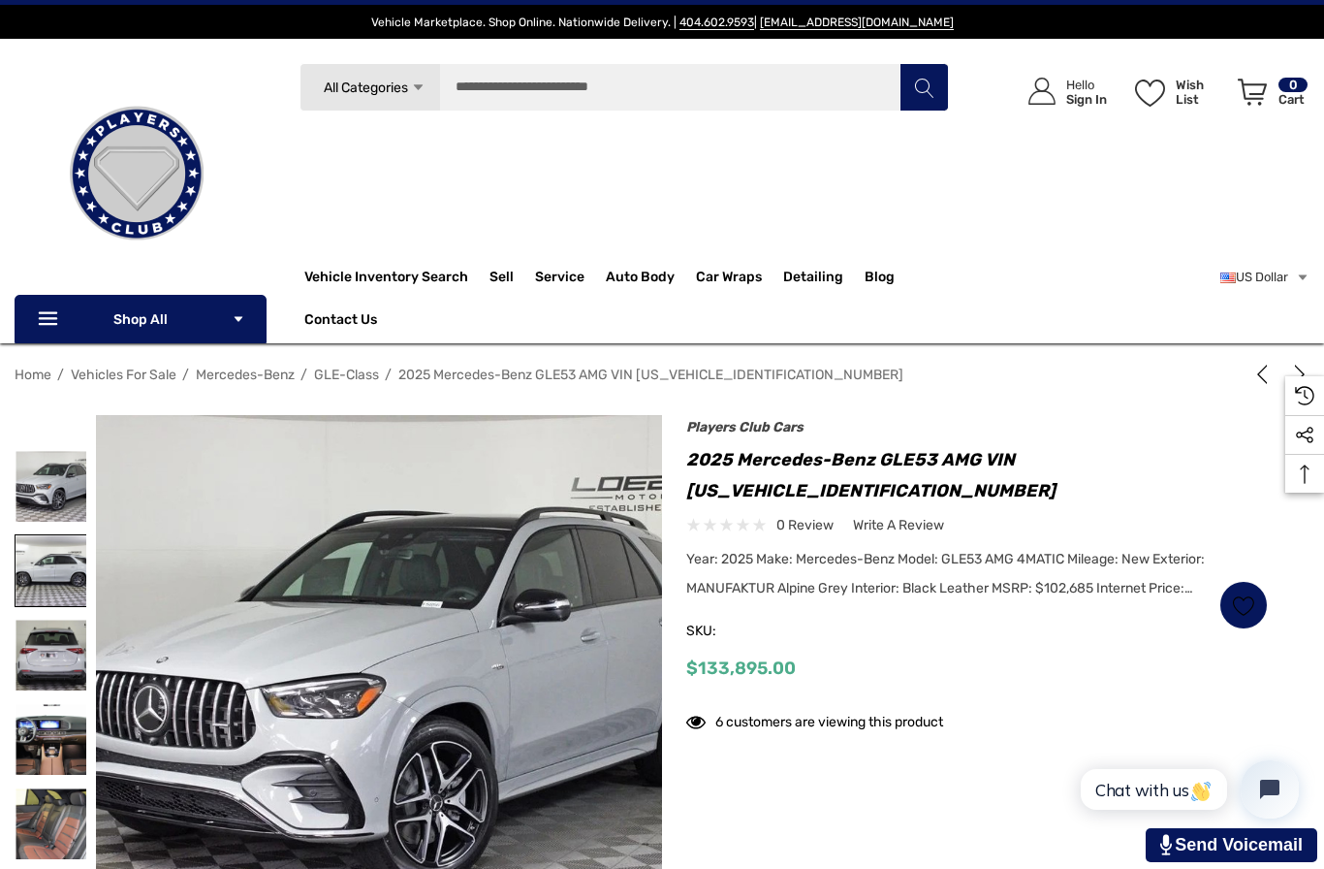
click at [29, 597] on img at bounding box center [51, 570] width 71 height 71
